Goal: Obtain resource: Download file/media

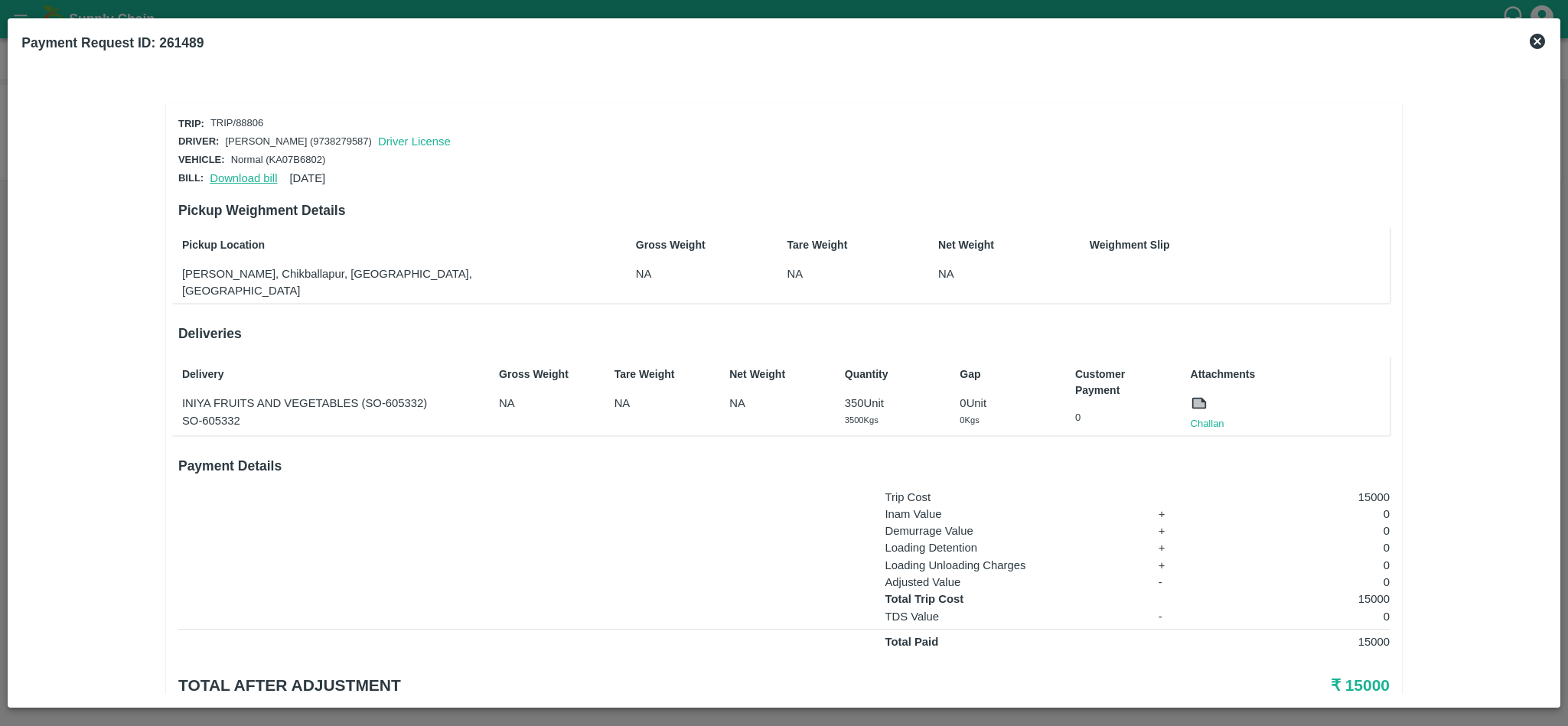
click at [239, 172] on link "Download bill" at bounding box center [243, 178] width 67 height 12
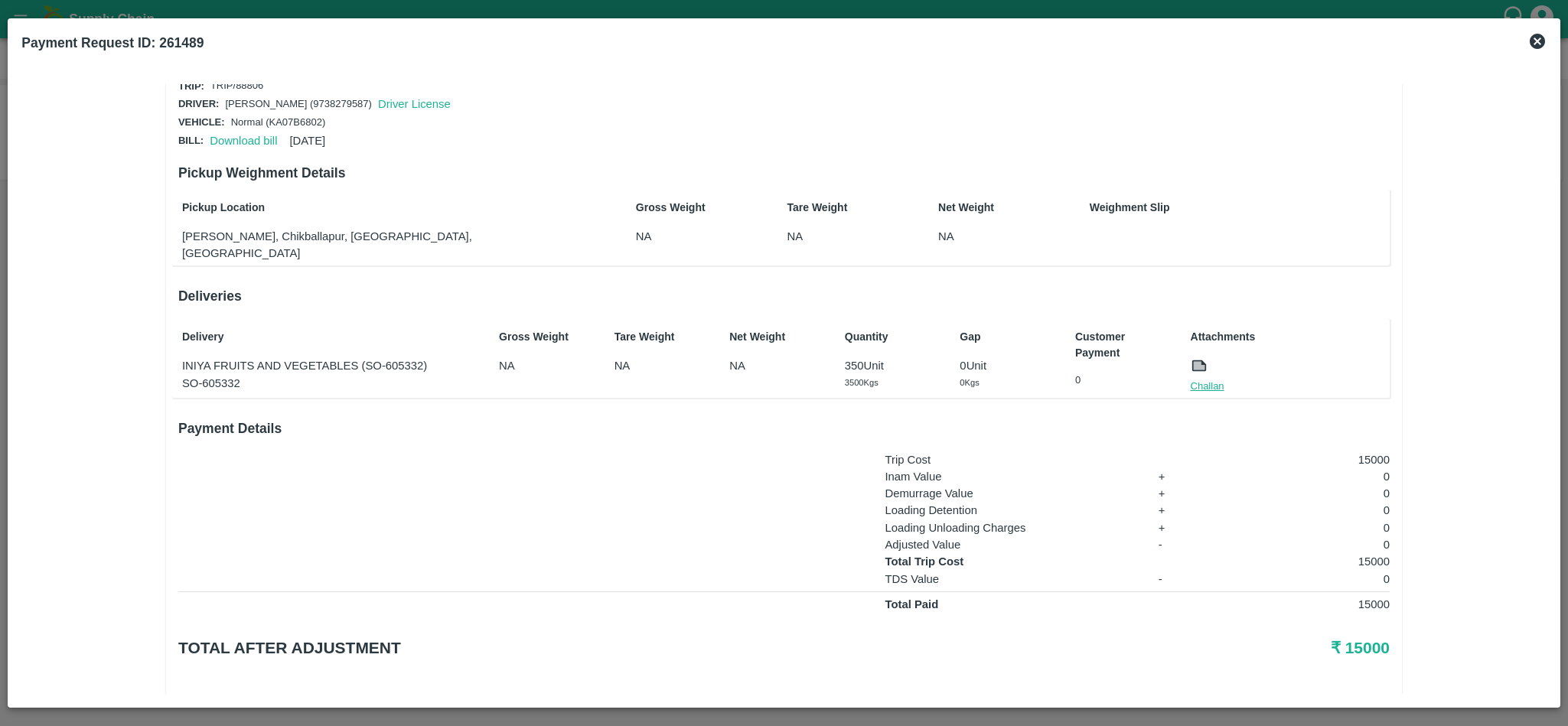
click at [1205, 379] on link "Challan" at bounding box center [1208, 386] width 34 height 15
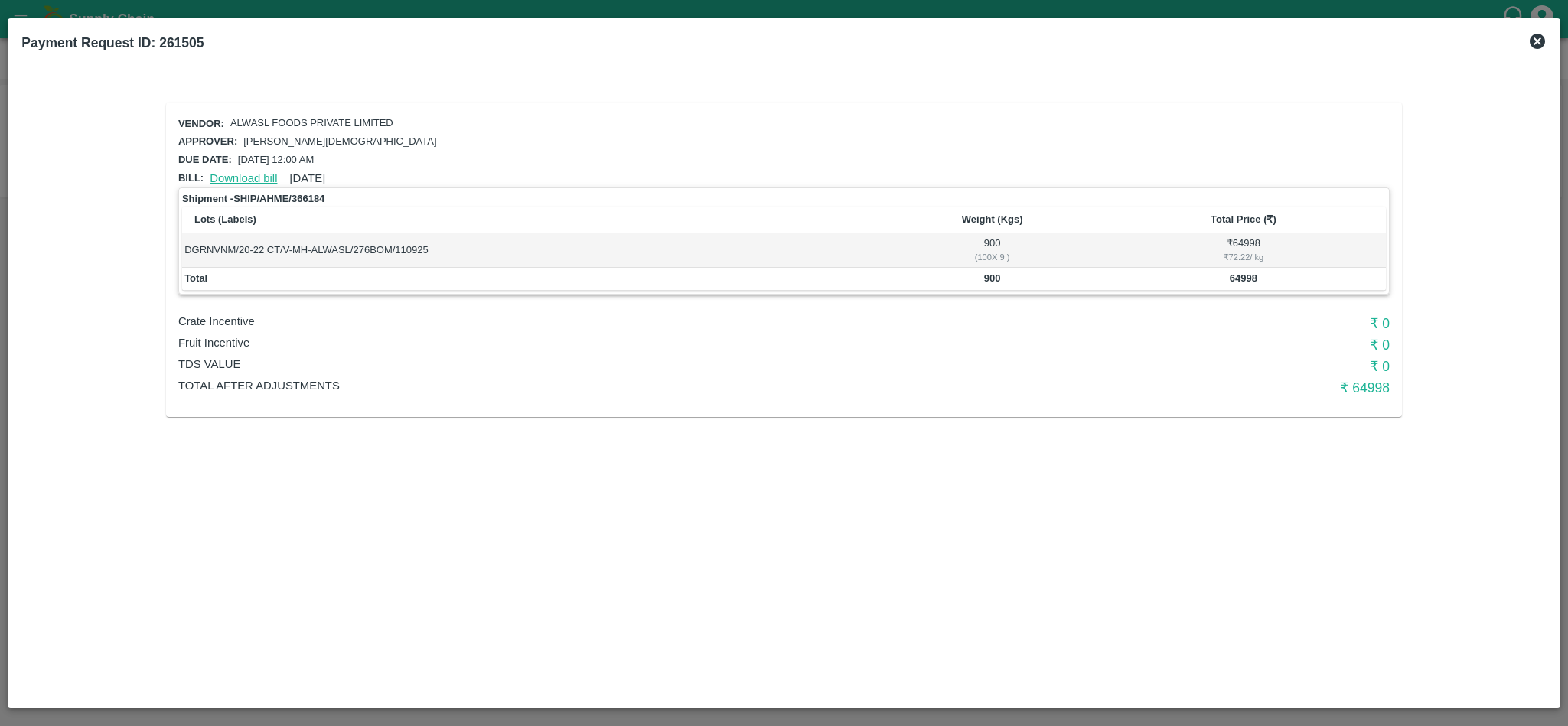
click at [255, 177] on link "Download bill" at bounding box center [243, 178] width 67 height 12
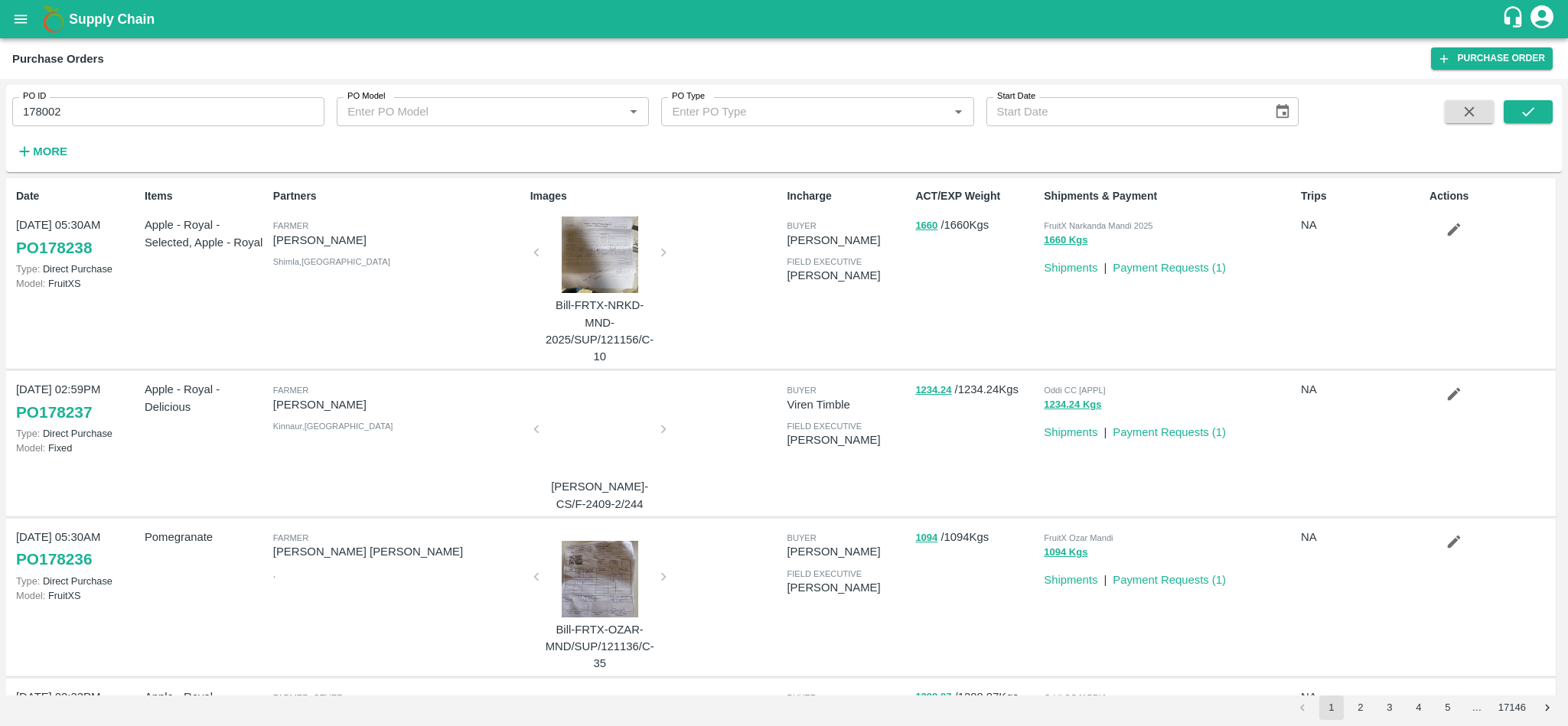
click at [117, 116] on input "178002" at bounding box center [168, 111] width 312 height 29
paste input "text"
type input "176717"
click at [1541, 111] on button "submit" at bounding box center [1527, 111] width 49 height 23
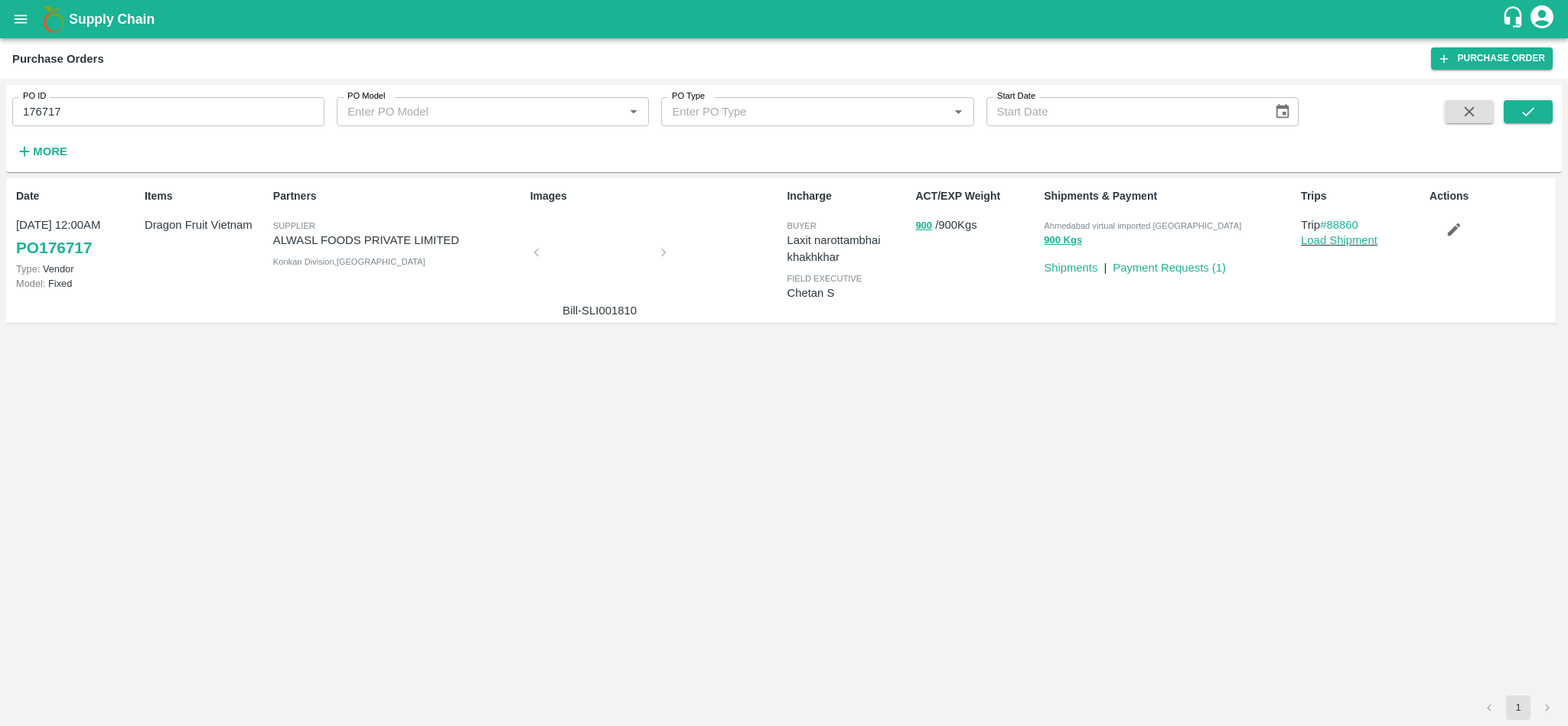
click at [1102, 228] on span "Ahmedabad virtual imported [GEOGRAPHIC_DATA]" at bounding box center [1143, 225] width 198 height 9
copy p "Ahmedabad virtual imported DC 900 Kgs"
